Goal: Task Accomplishment & Management: Manage account settings

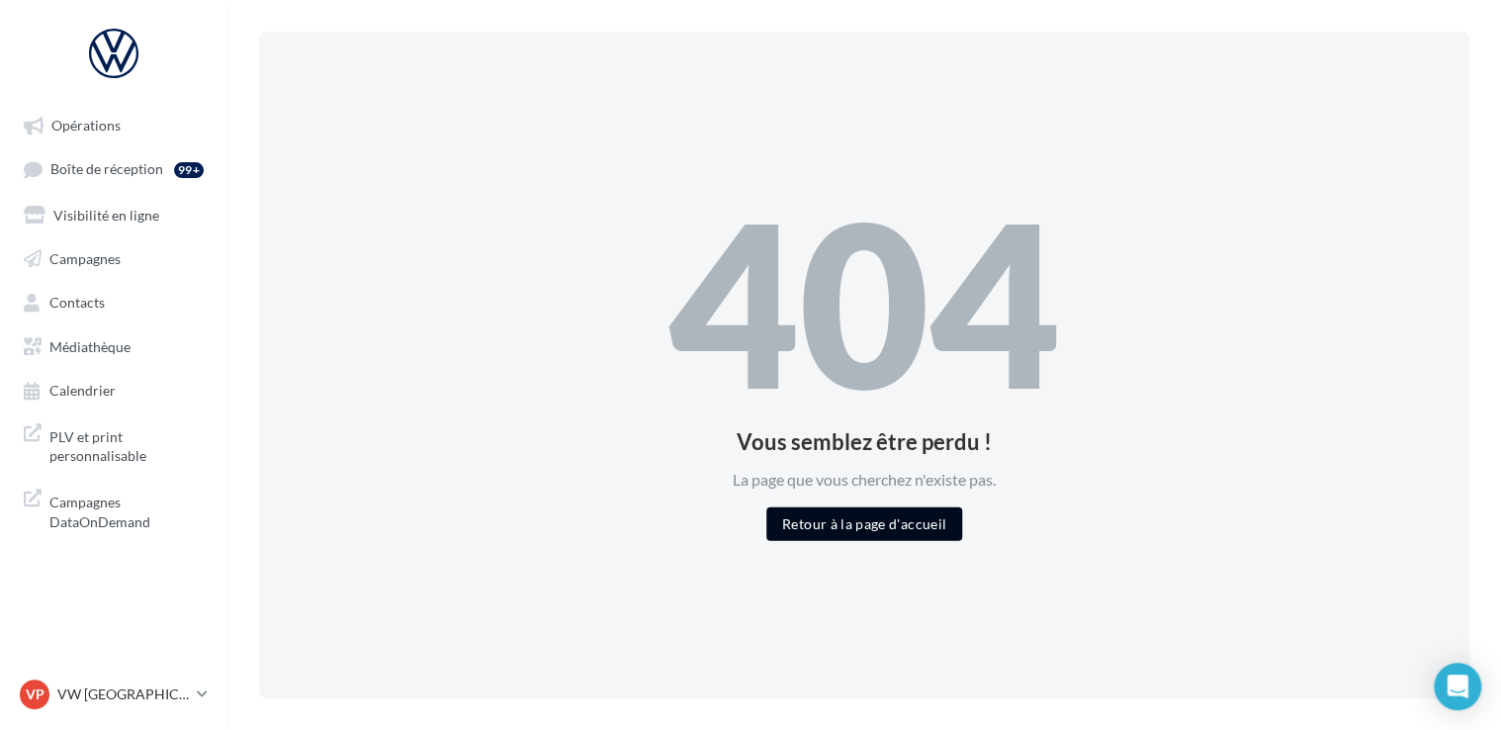
click at [839, 533] on button "Retour à la page d'accueil" at bounding box center [864, 523] width 196 height 34
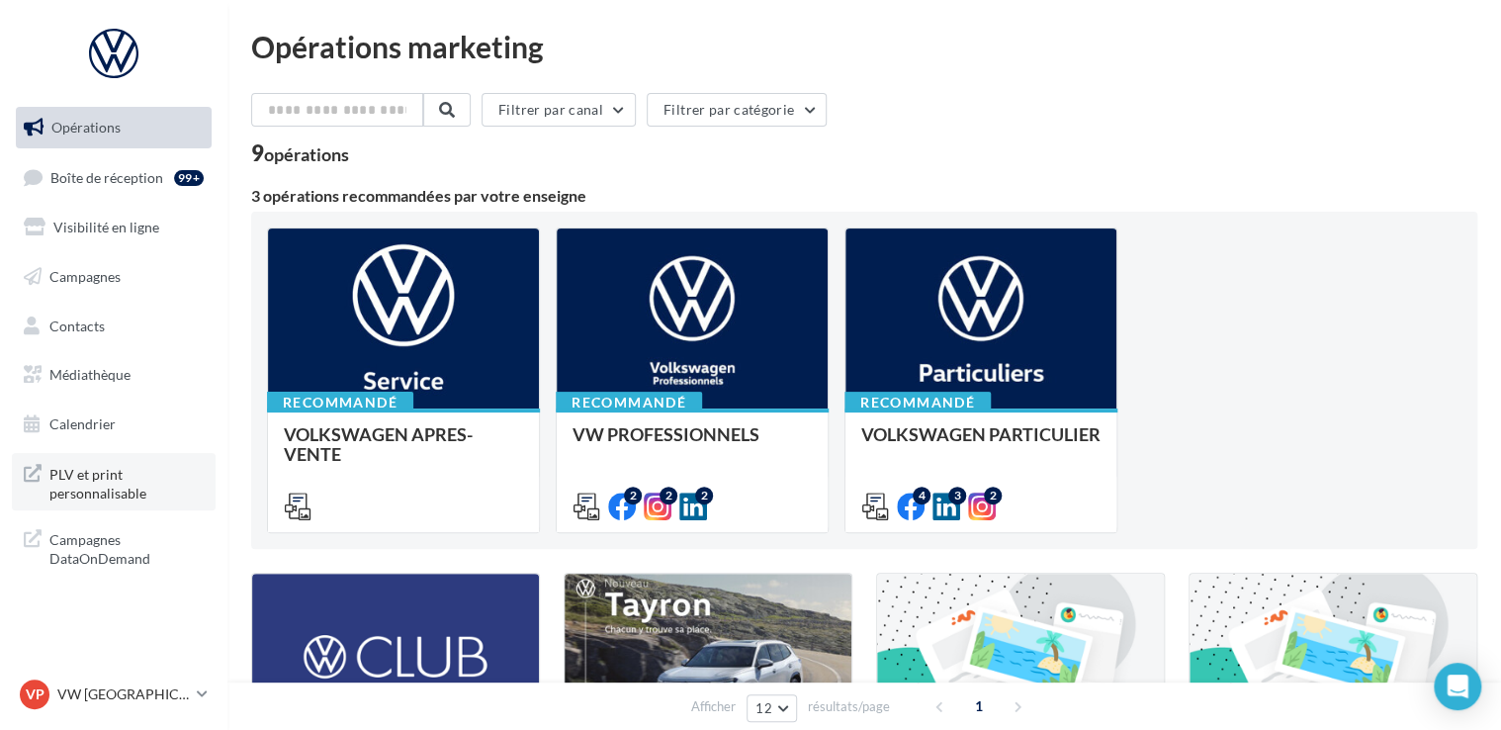
click at [88, 484] on span "PLV et print personnalisable" at bounding box center [126, 482] width 154 height 43
click at [140, 168] on span "Boîte de réception" at bounding box center [106, 176] width 113 height 17
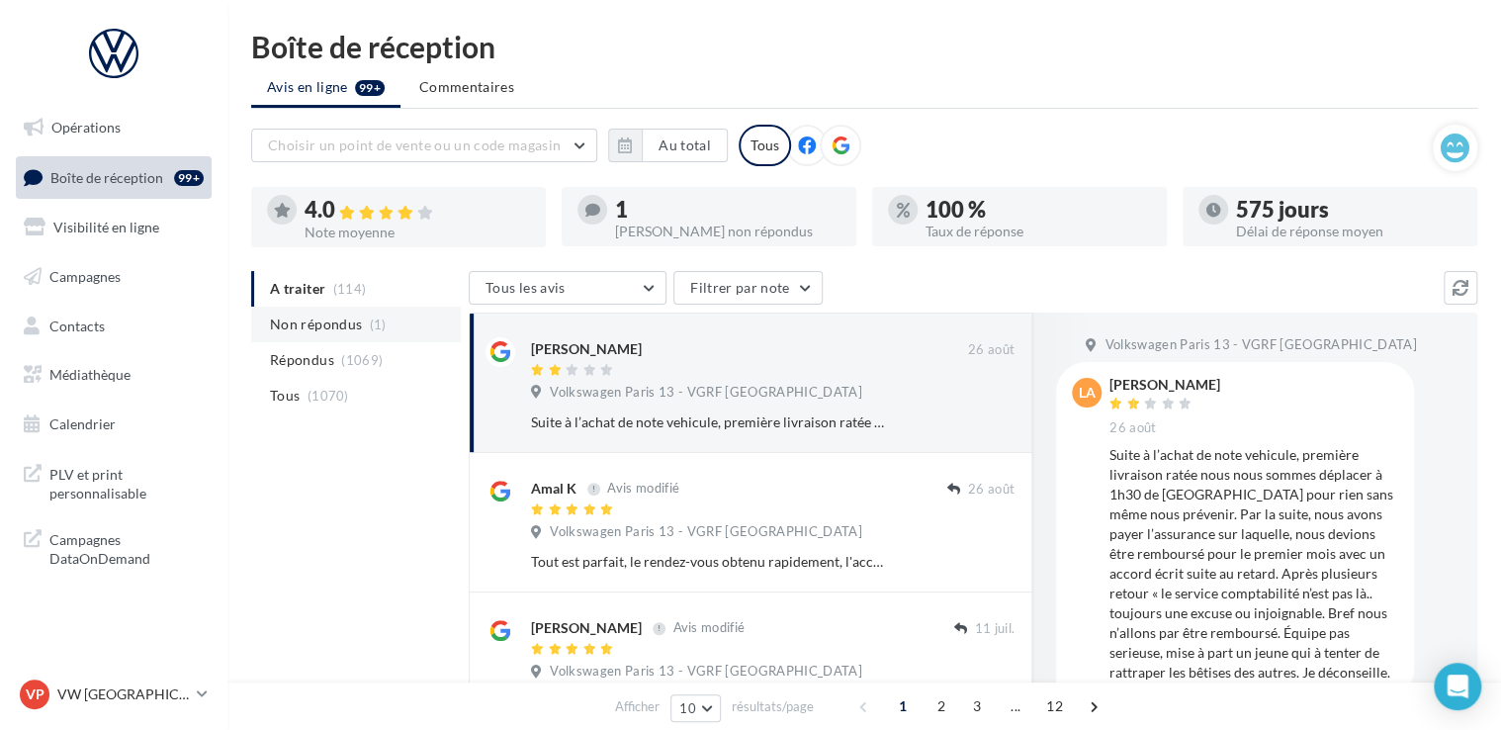
click at [324, 318] on span "Non répondus" at bounding box center [316, 324] width 92 height 20
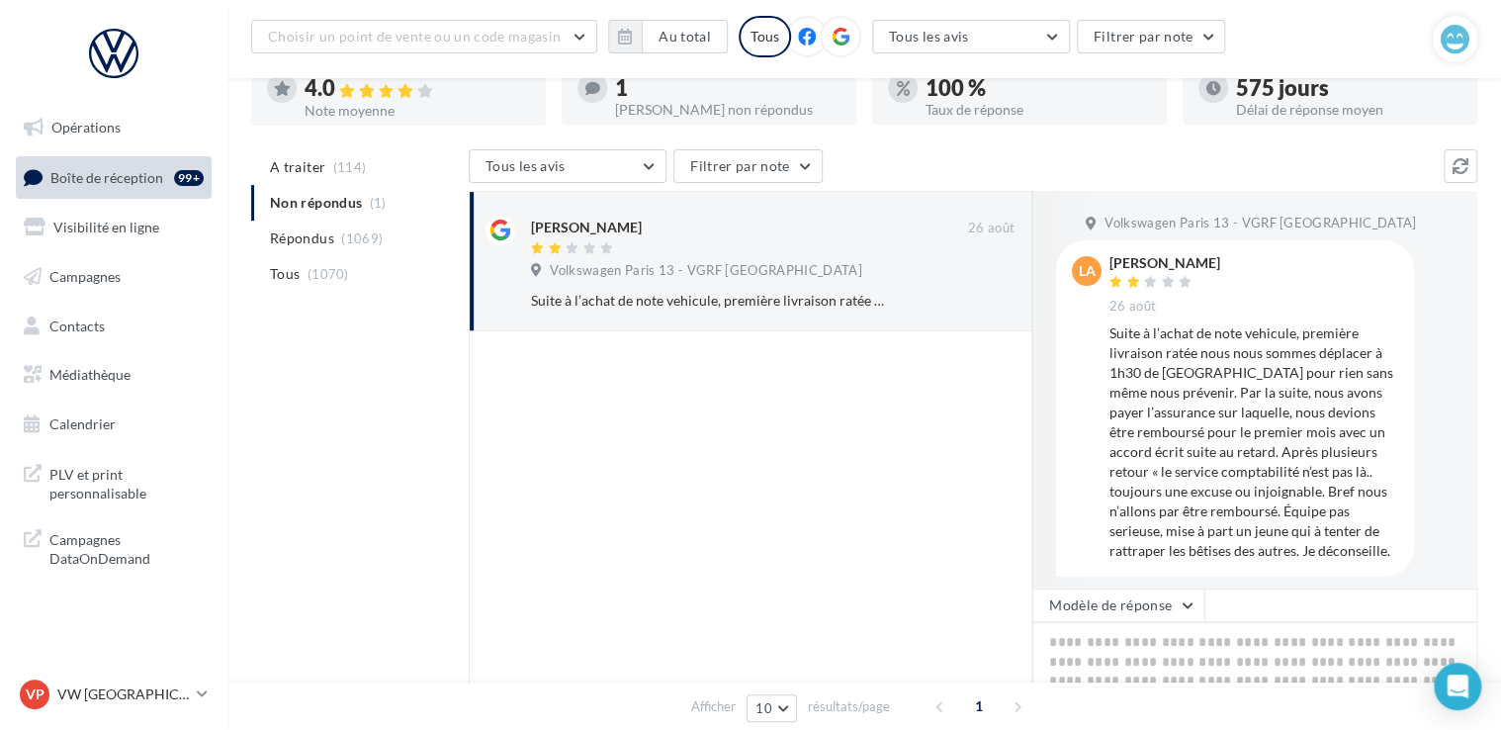
scroll to position [47, 0]
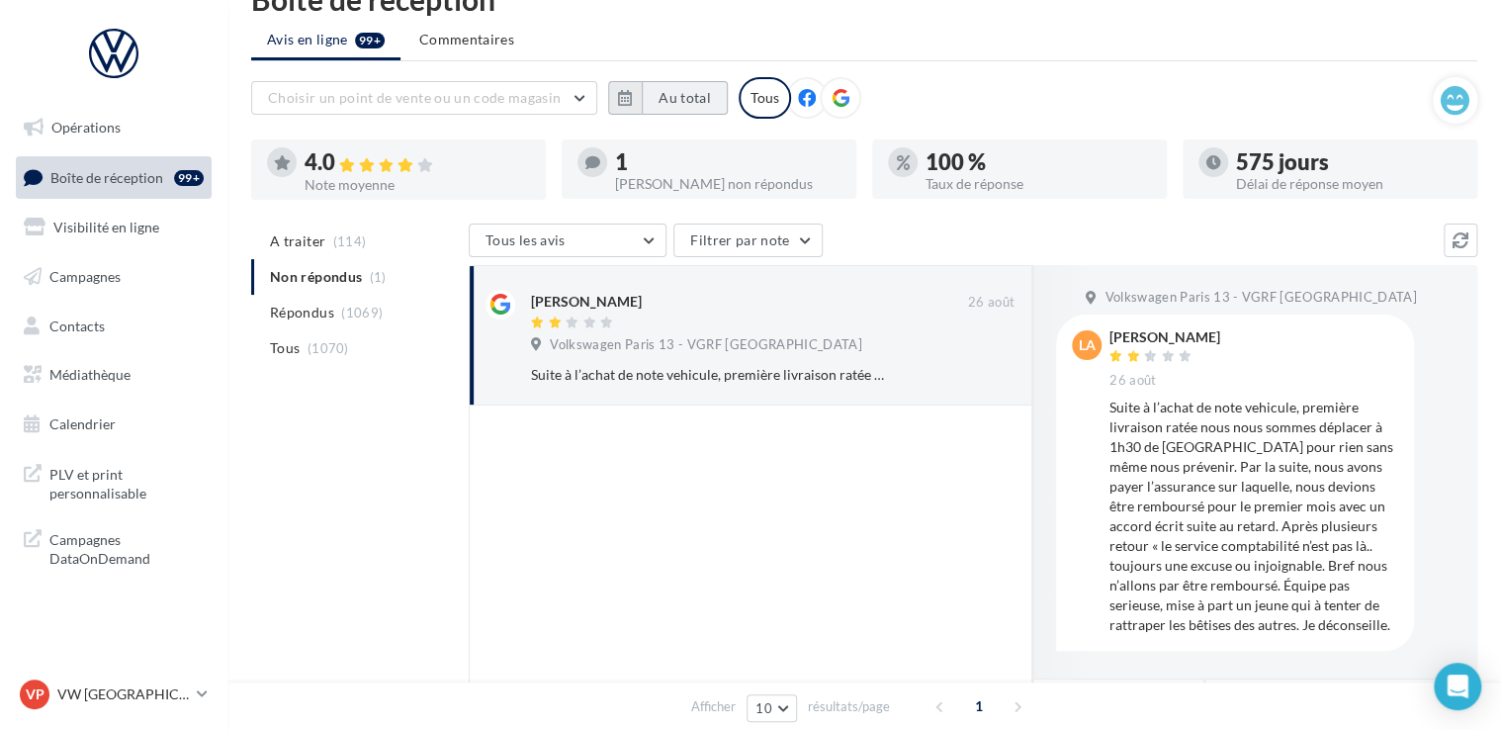
click at [683, 91] on button "Au total" at bounding box center [685, 98] width 86 height 34
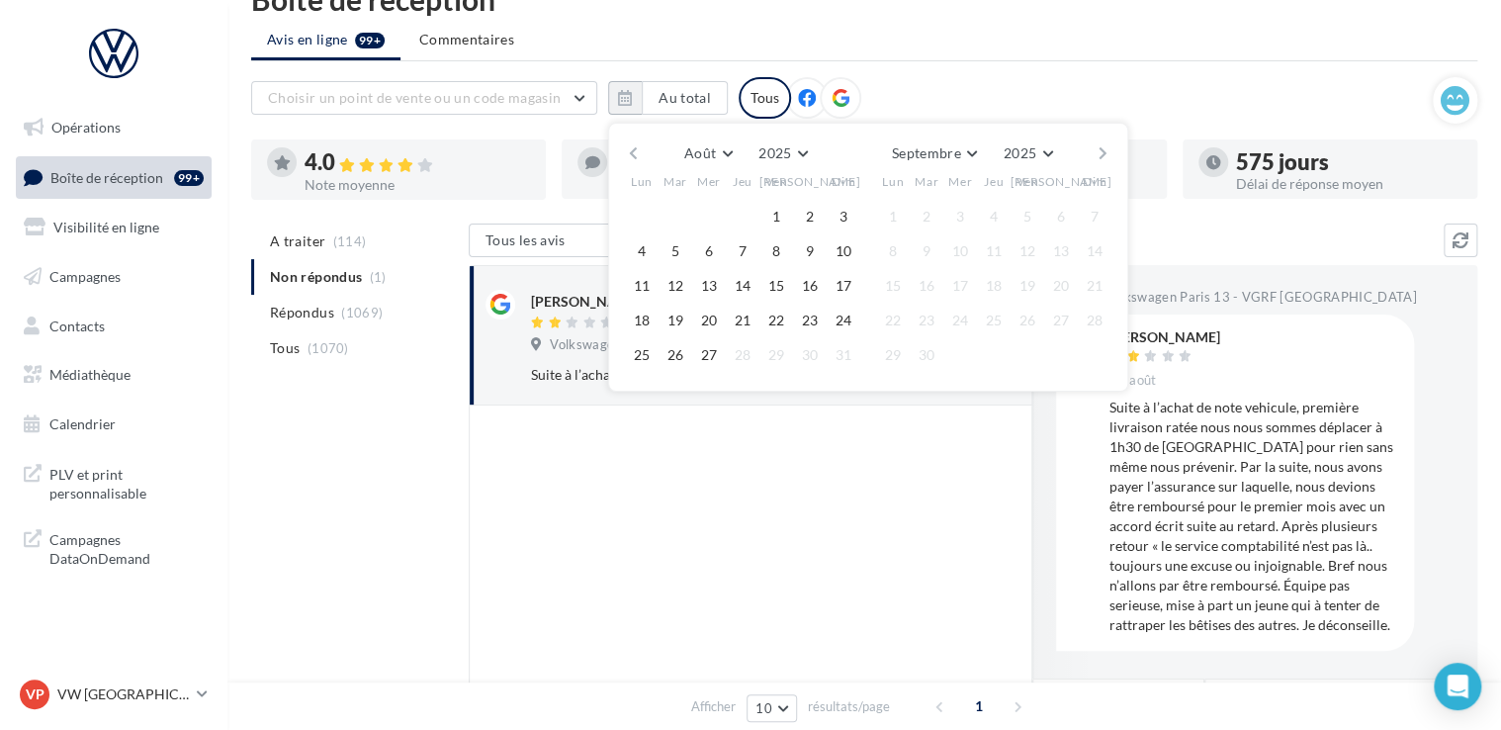
click at [642, 145] on div "Août Janvier Février Mars Avril Mai Juin Juillet Août Septembre Octobre Novembr…" at bounding box center [868, 153] width 452 height 28
click at [630, 152] on button "button" at bounding box center [633, 153] width 17 height 28
click at [678, 219] on button "1" at bounding box center [675, 217] width 30 height 30
click at [1098, 153] on button "button" at bounding box center [1102, 153] width 17 height 28
click at [699, 349] on button "27" at bounding box center [709, 355] width 30 height 30
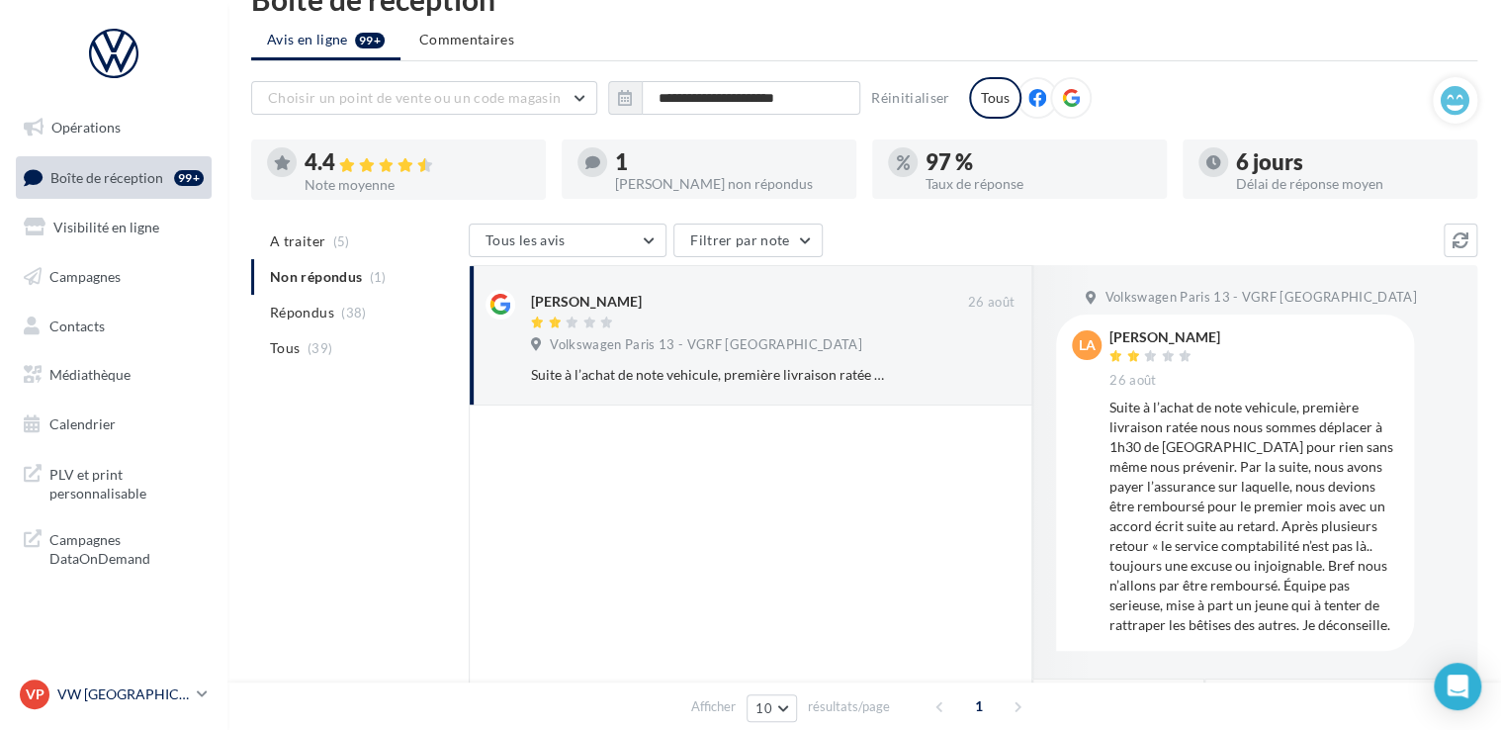
click at [179, 687] on p "VW [GEOGRAPHIC_DATA] 13" at bounding box center [122, 694] width 131 height 20
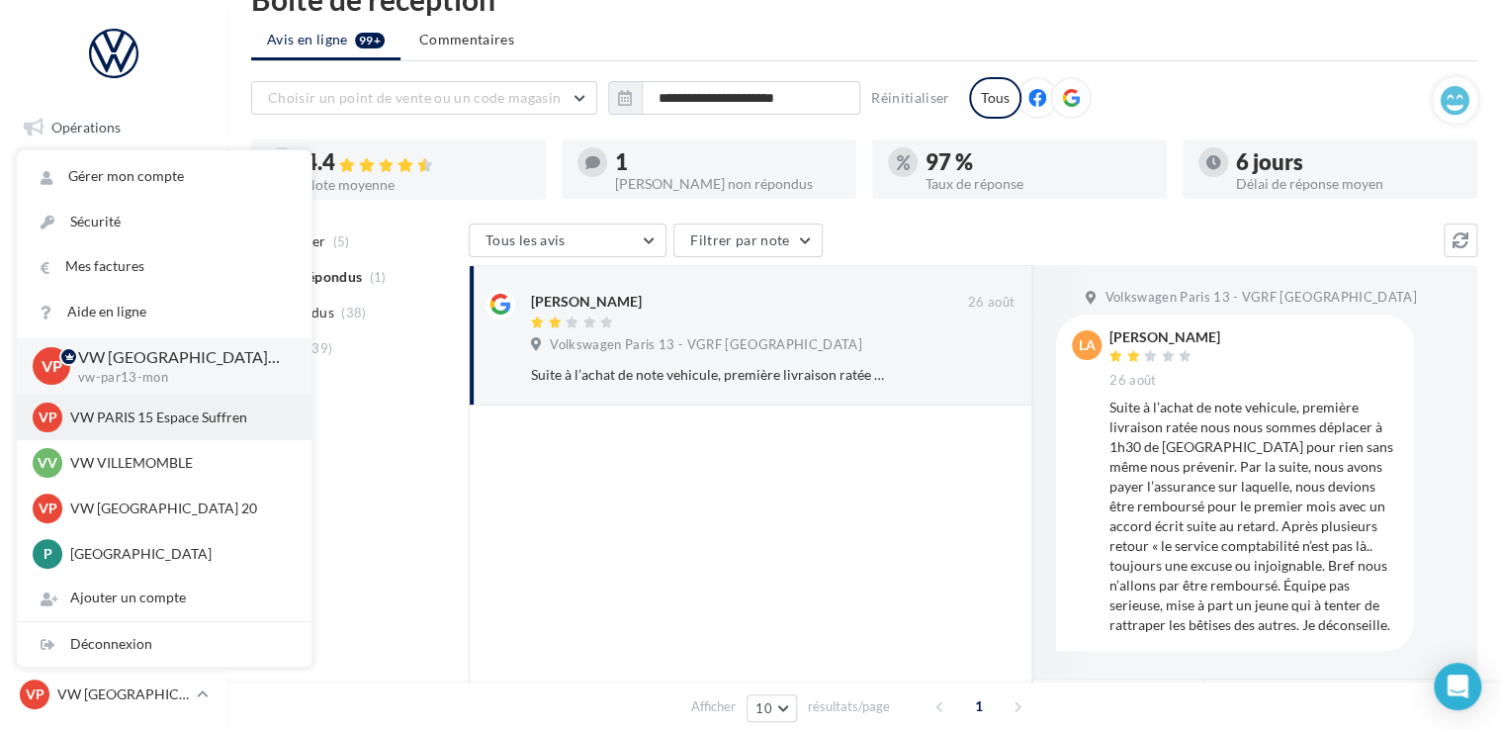
click at [138, 417] on p "VW PARIS 15 Espace Suffren" at bounding box center [178, 417] width 217 height 20
